Goal: Task Accomplishment & Management: Manage account settings

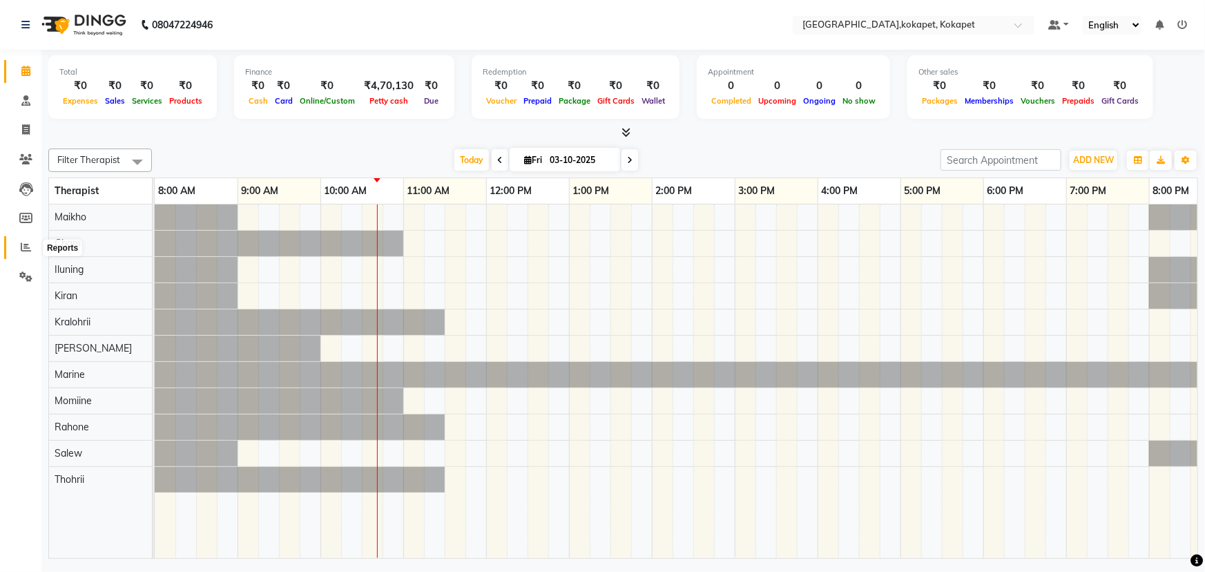
click at [31, 249] on span at bounding box center [26, 248] width 24 height 16
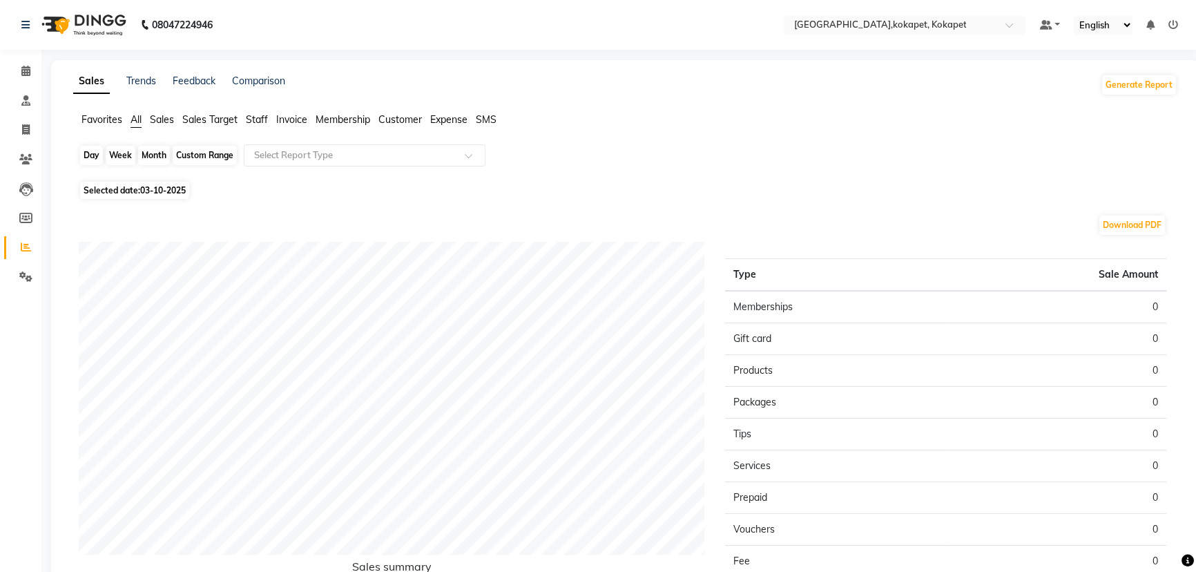
click at [93, 155] on div "Day" at bounding box center [91, 155] width 23 height 19
select select "10"
select select "2025"
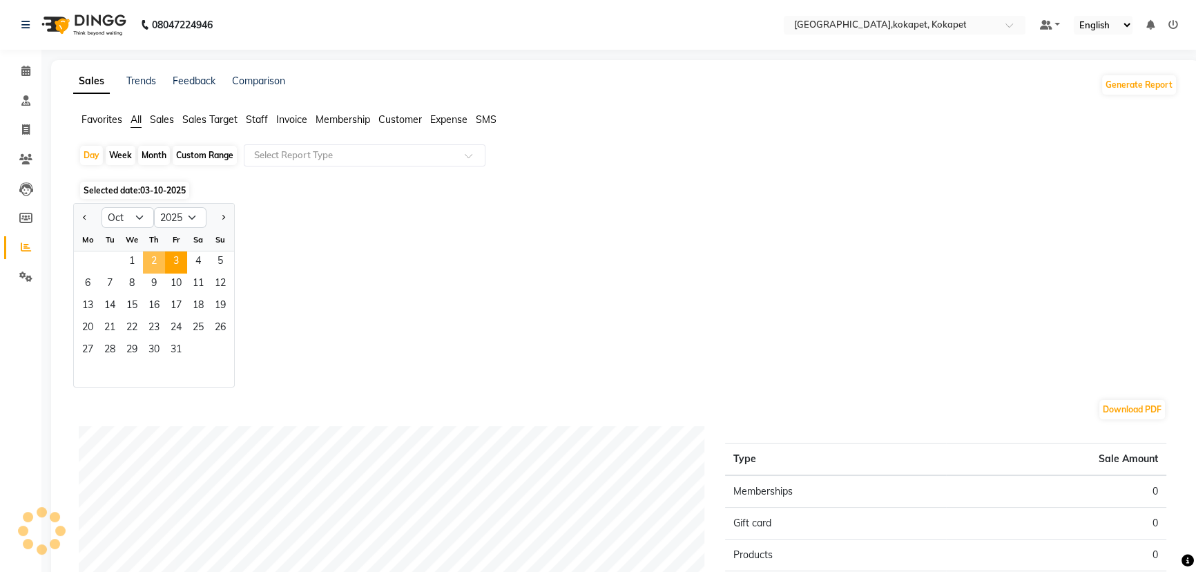
drag, startPoint x: 149, startPoint y: 258, endPoint x: 113, endPoint y: 246, distance: 37.8
click at [149, 258] on span "2" at bounding box center [154, 262] width 22 height 22
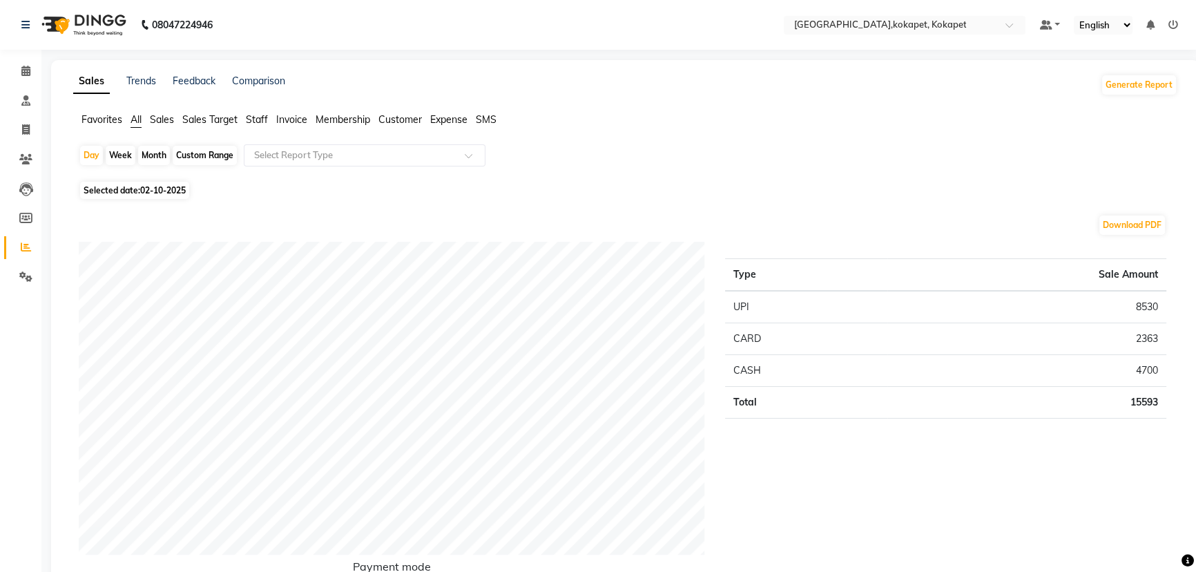
click at [164, 122] on span "Sales" at bounding box center [162, 119] width 24 height 12
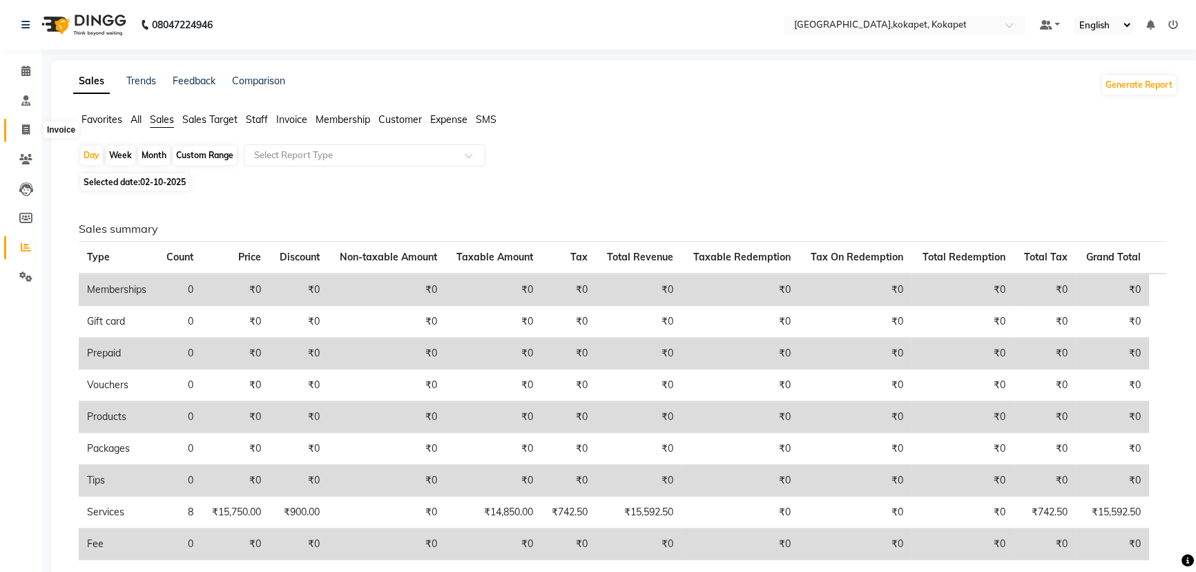
click at [25, 131] on icon at bounding box center [26, 129] width 8 height 10
select select "5849"
select select "service"
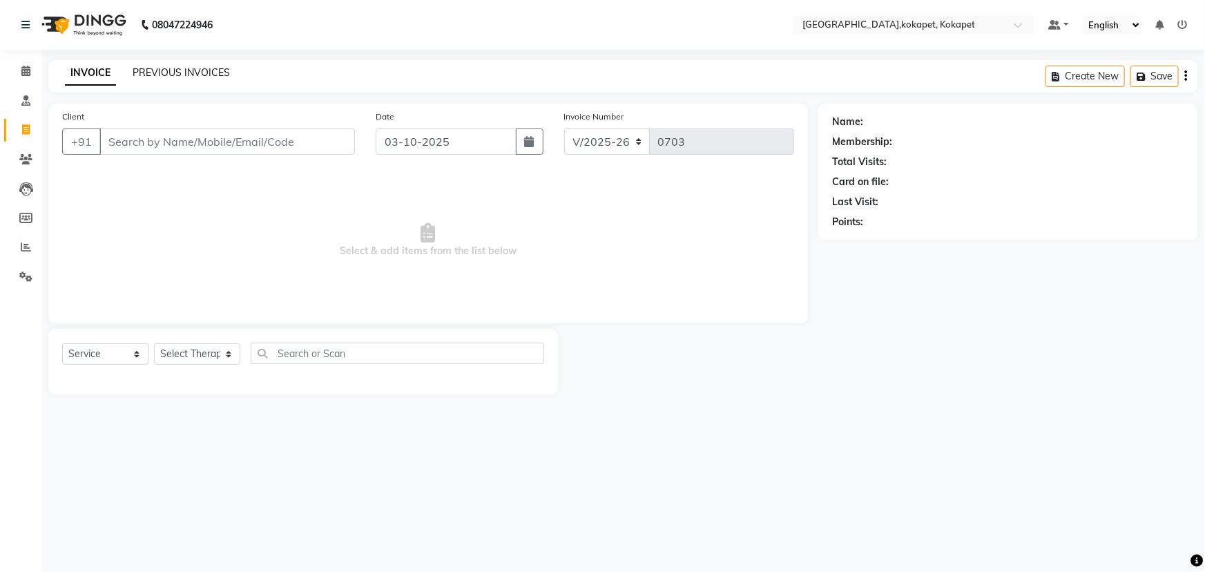
click at [220, 77] on link "PREVIOUS INVOICES" at bounding box center [181, 72] width 97 height 12
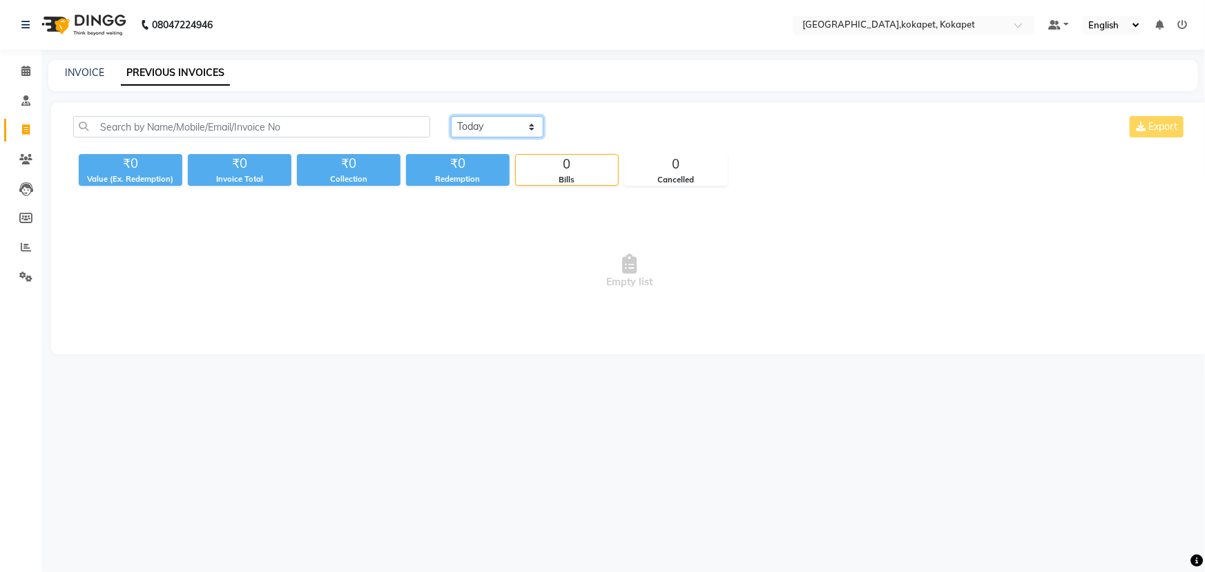
click at [519, 128] on select "[DATE] [DATE] Custom Range" at bounding box center [497, 126] width 93 height 21
select select "range"
click at [451, 116] on select "[DATE] [DATE] Custom Range" at bounding box center [497, 126] width 93 height 21
click at [622, 117] on input "03-10-2025" at bounding box center [610, 126] width 97 height 19
select select "10"
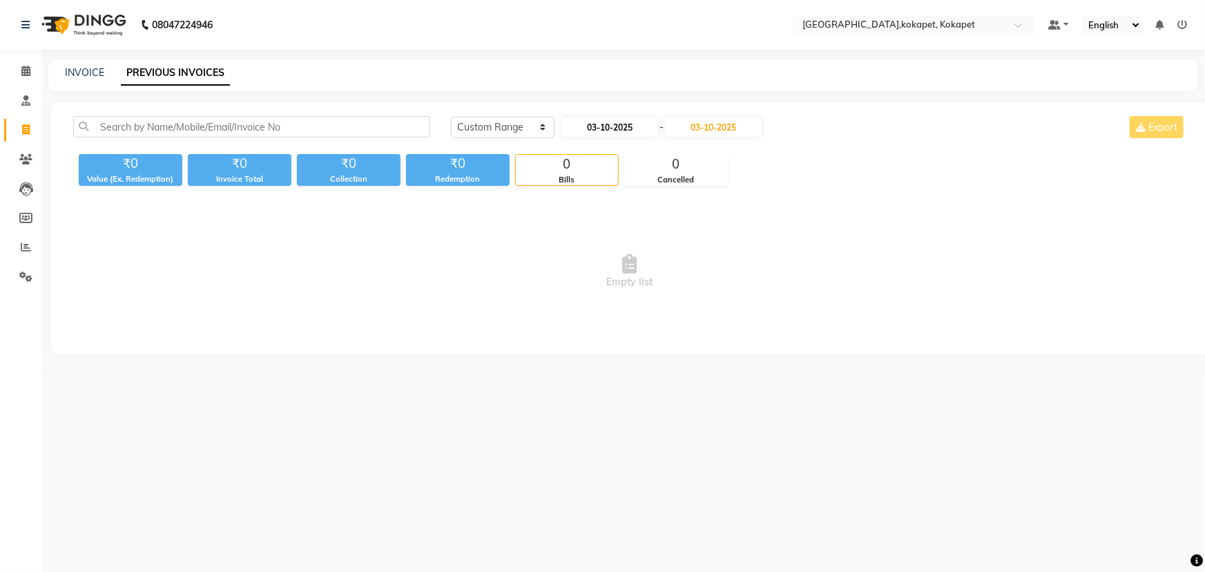
select select "2025"
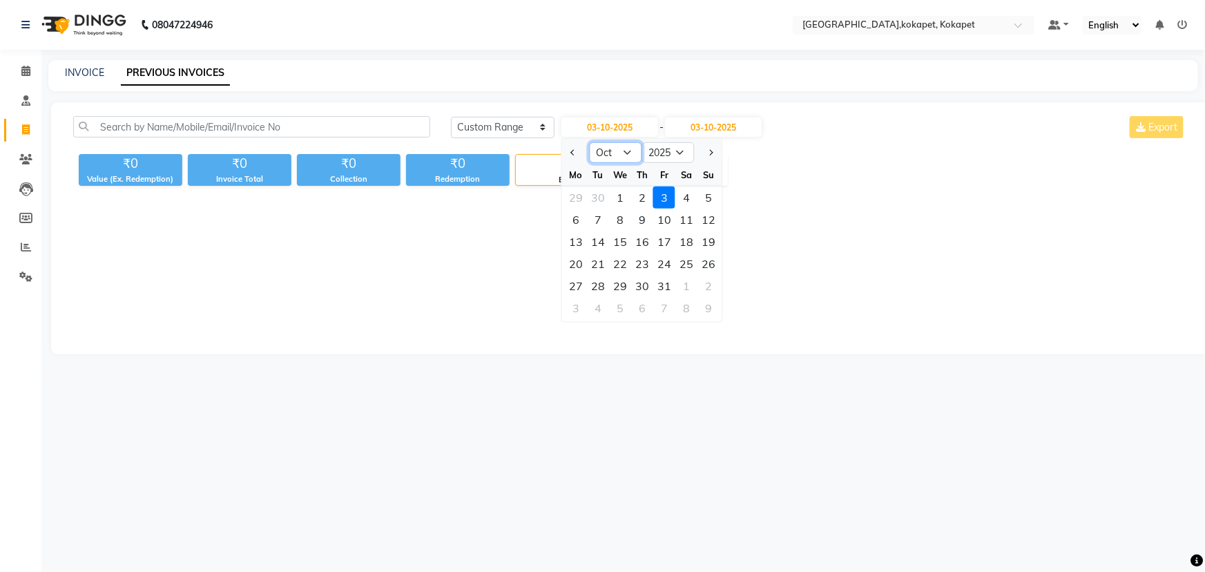
click at [599, 146] on select "Jan Feb Mar Apr May Jun [DATE] Aug Sep Oct Nov Dec" at bounding box center [616, 152] width 52 height 21
select select "6"
click at [590, 142] on select "Jan Feb Mar Apr May Jun [DATE] Aug Sep Oct Nov Dec" at bounding box center [616, 152] width 52 height 21
click at [717, 202] on div "1" at bounding box center [709, 197] width 22 height 22
type input "[DATE]"
